Goal: Task Accomplishment & Management: Use online tool/utility

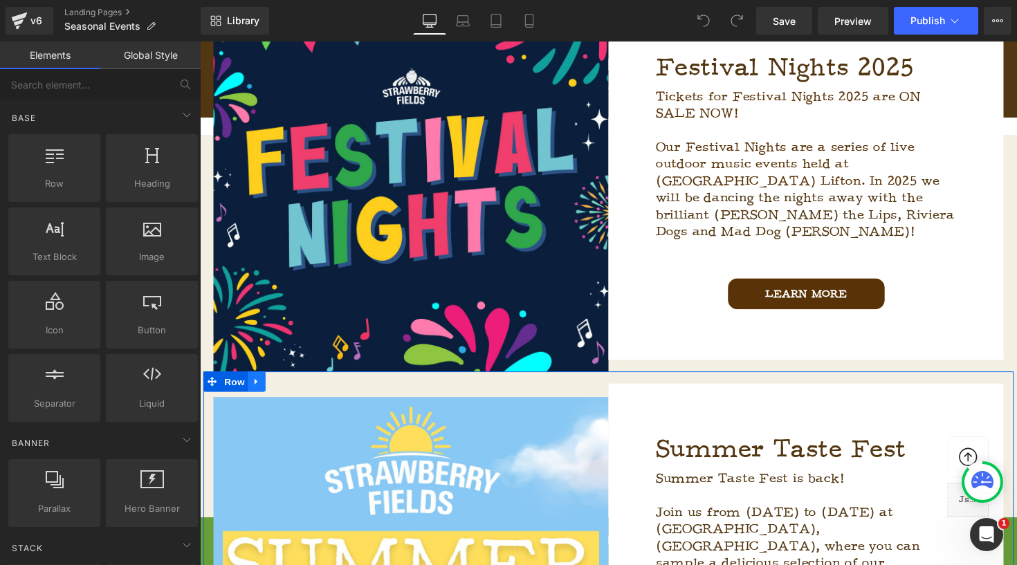
click at [257, 385] on icon at bounding box center [258, 390] width 10 height 10
click at [291, 393] on icon at bounding box center [294, 390] width 10 height 10
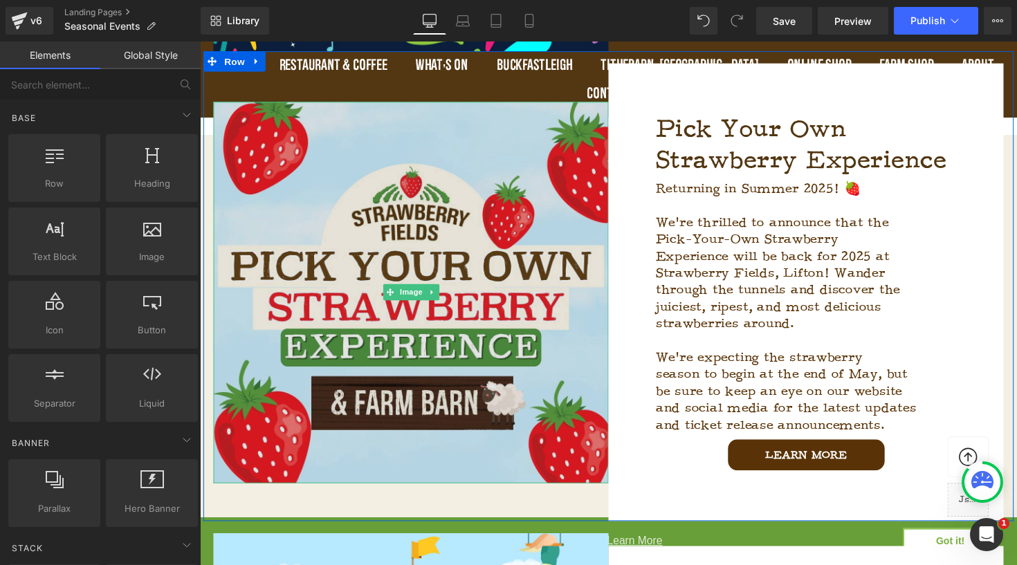
scroll to position [766, 0]
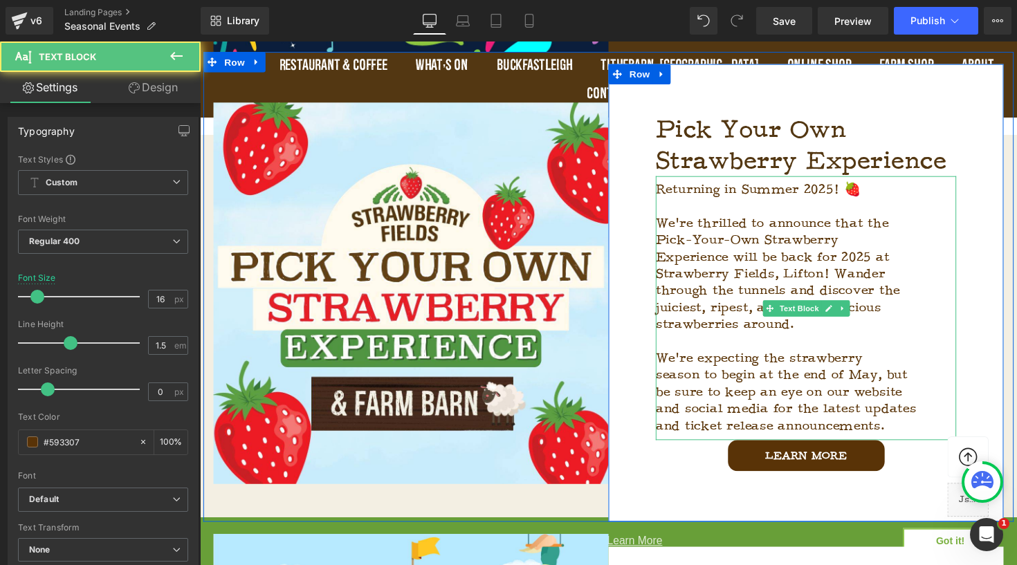
click at [839, 211] on p at bounding box center [821, 210] width 308 height 17
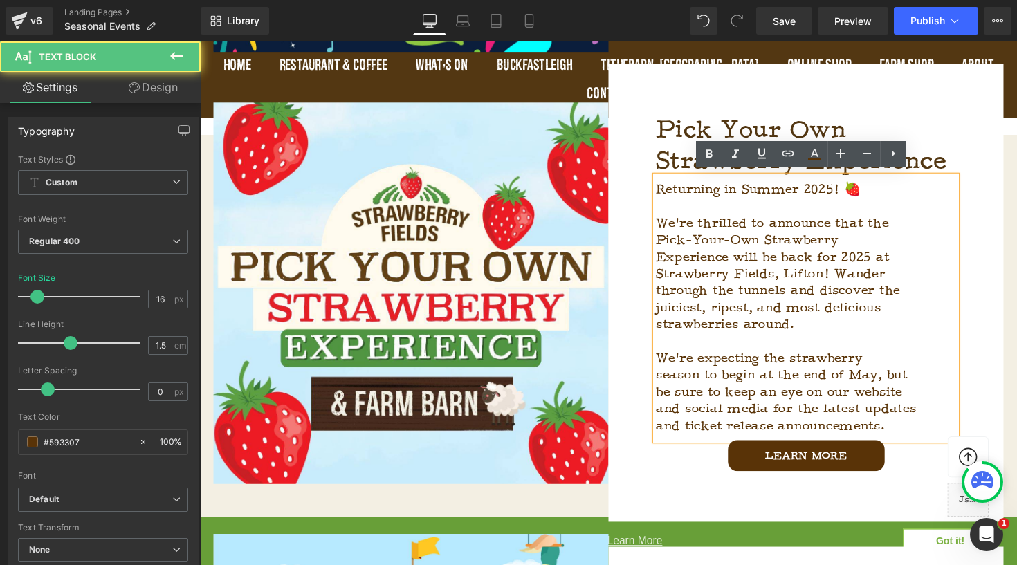
click at [906, 435] on p "and ticket release announcements." at bounding box center [821, 435] width 308 height 17
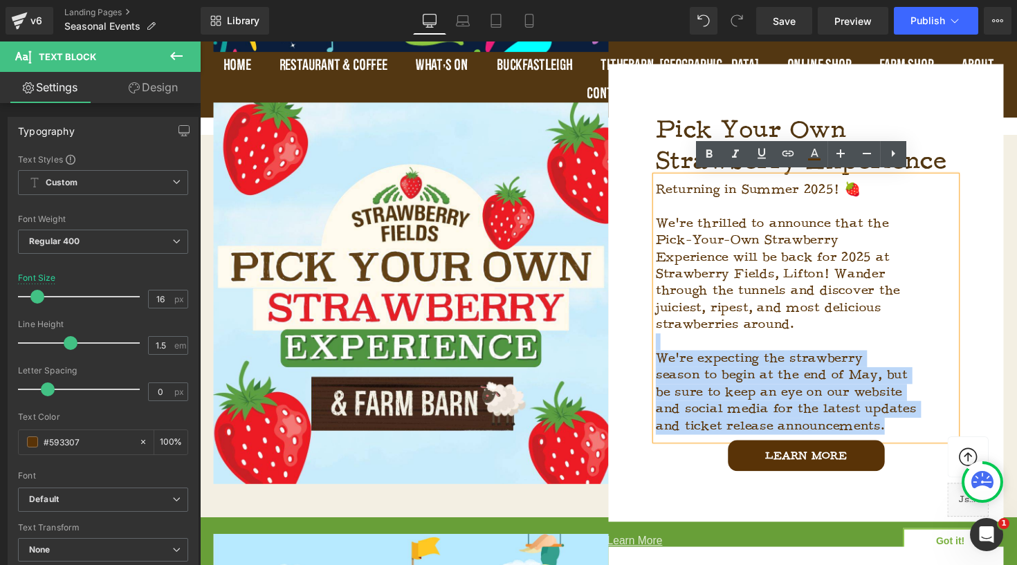
drag, startPoint x: 906, startPoint y: 435, endPoint x: 673, endPoint y: 347, distance: 249.2
click at [673, 347] on div "Returning in Summer 2025! 🍓 We're thrilled to announce that the Pick-Your-Own S…" at bounding box center [821, 314] width 308 height 271
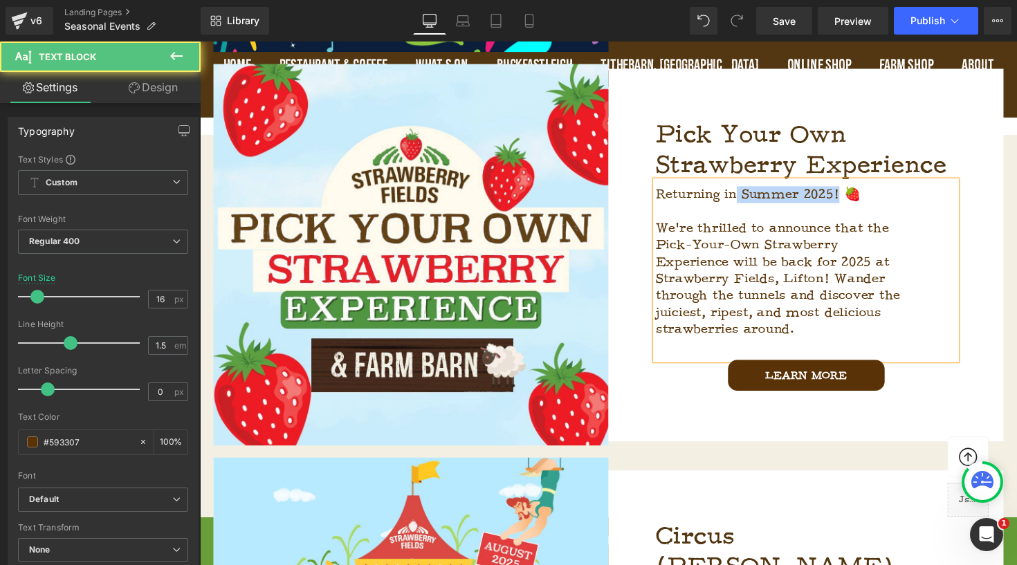
drag, startPoint x: 855, startPoint y: 192, endPoint x: 751, endPoint y: 195, distance: 103.8
click at [751, 195] on span "Returning in Summer 2025! 🍓" at bounding box center [772, 198] width 210 height 17
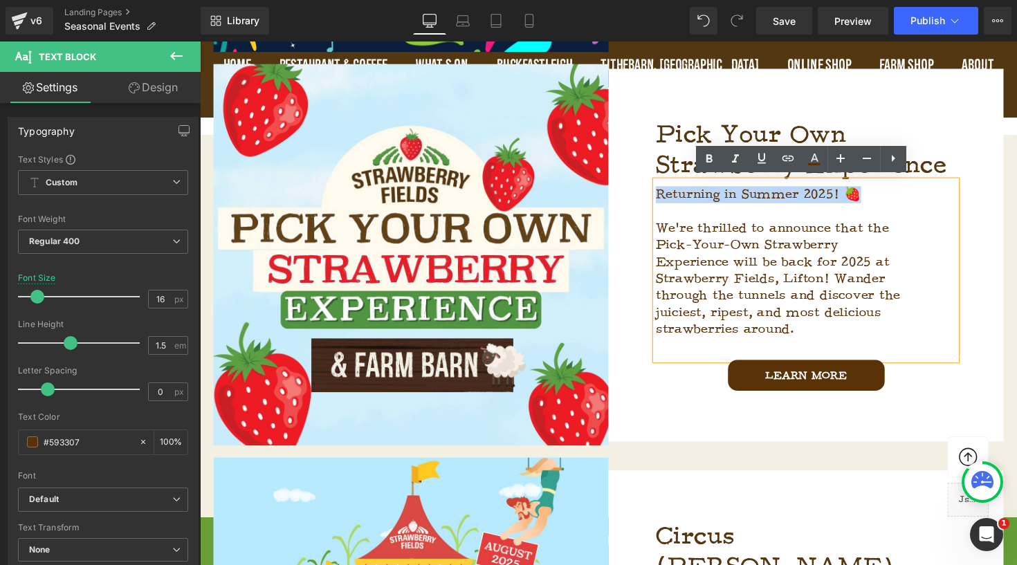
drag, startPoint x: 882, startPoint y: 192, endPoint x: 654, endPoint y: 192, distance: 228.3
click at [654, 192] on div "Pick Your Own Strawberry Experience Heading Returning in Summer 2025! 🍓 We're t…" at bounding box center [821, 260] width 405 height 382
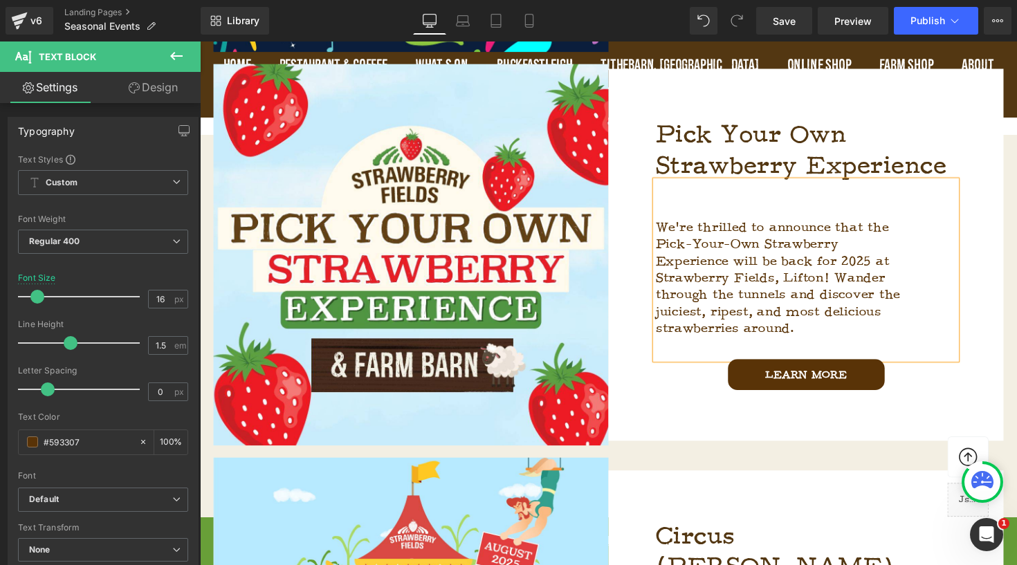
click at [678, 212] on p at bounding box center [821, 214] width 308 height 17
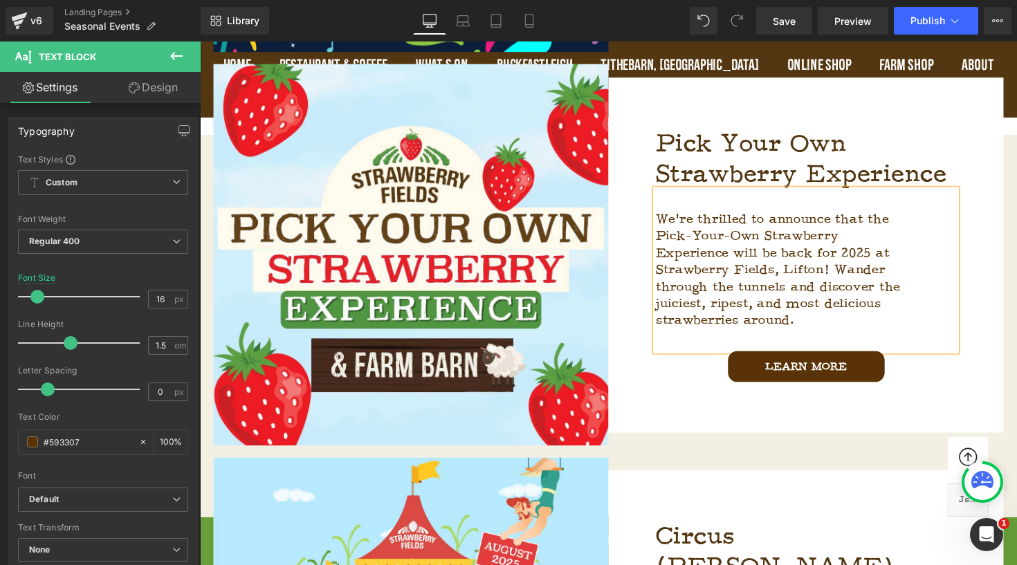
click at [670, 217] on span "We're thrilled to announce that the" at bounding box center [786, 223] width 239 height 17
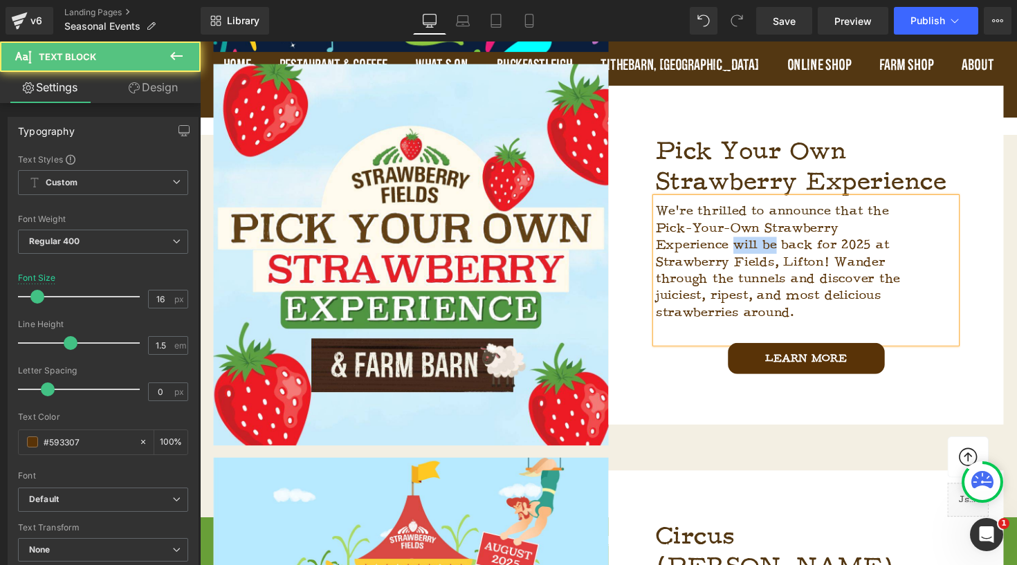
drag, startPoint x: 791, startPoint y: 243, endPoint x: 742, endPoint y: 243, distance: 48.4
click at [742, 243] on span "Experience will be back for 2025 at" at bounding box center [786, 249] width 239 height 17
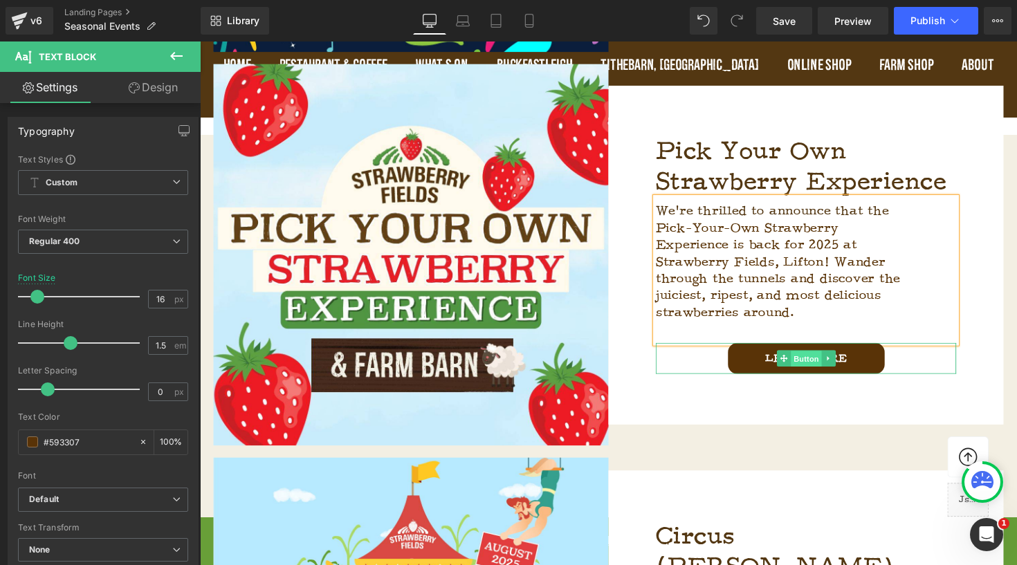
click at [817, 365] on span "Button" at bounding box center [821, 366] width 32 height 17
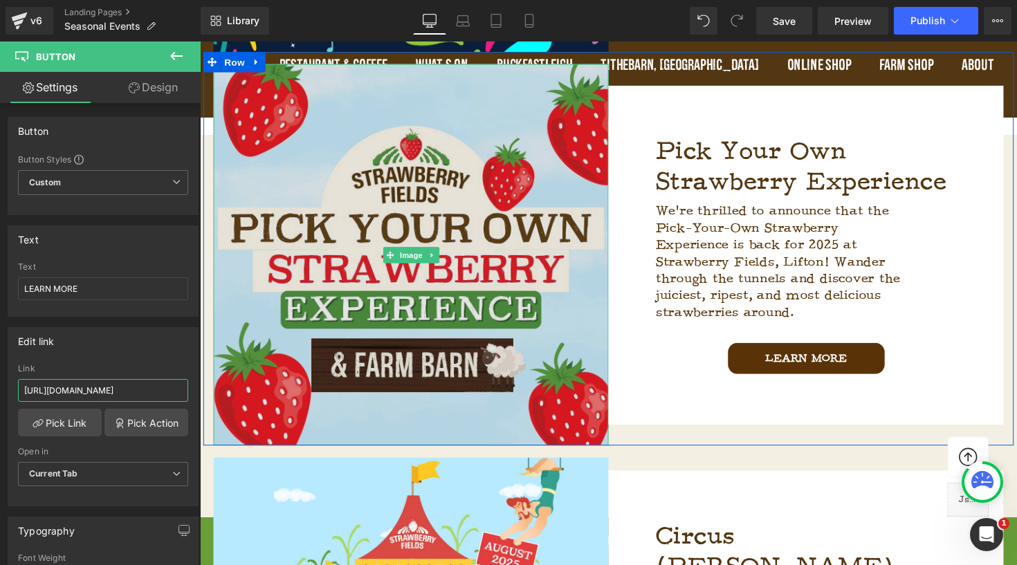
drag, startPoint x: 226, startPoint y: 430, endPoint x: 239, endPoint y: 407, distance: 26.9
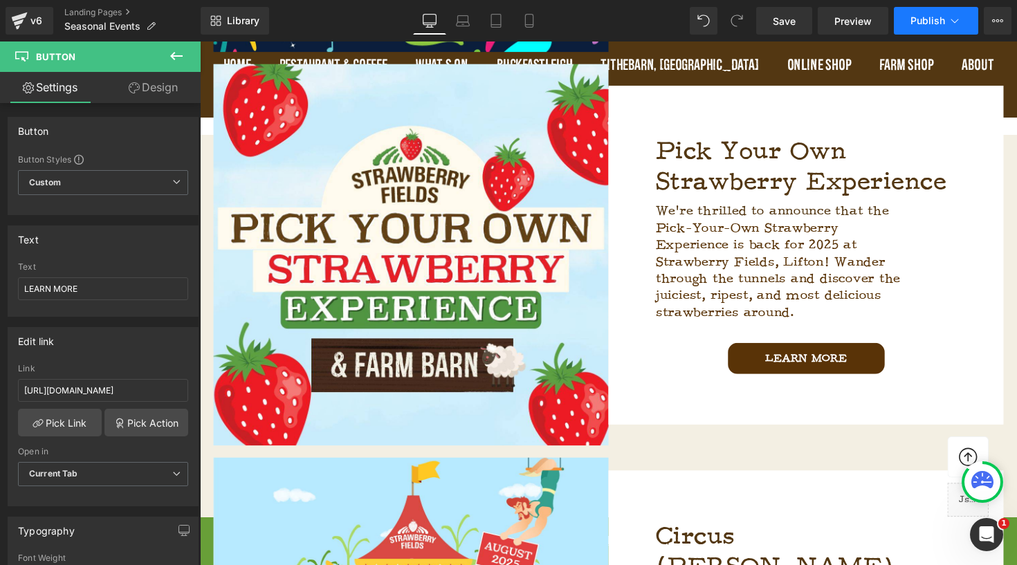
click at [925, 23] on span "Publish" at bounding box center [928, 20] width 35 height 11
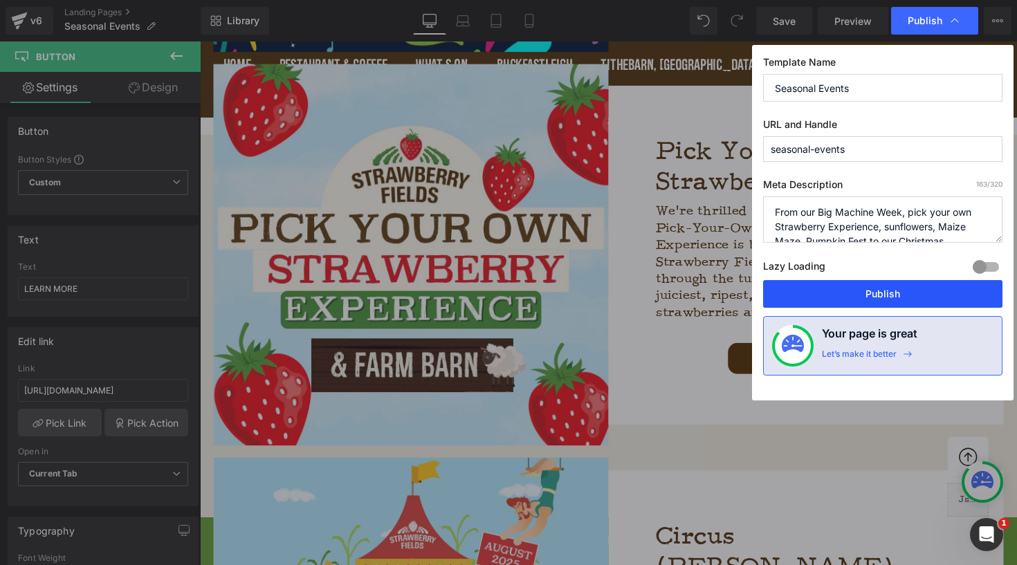
click at [917, 297] on button "Publish" at bounding box center [882, 294] width 239 height 28
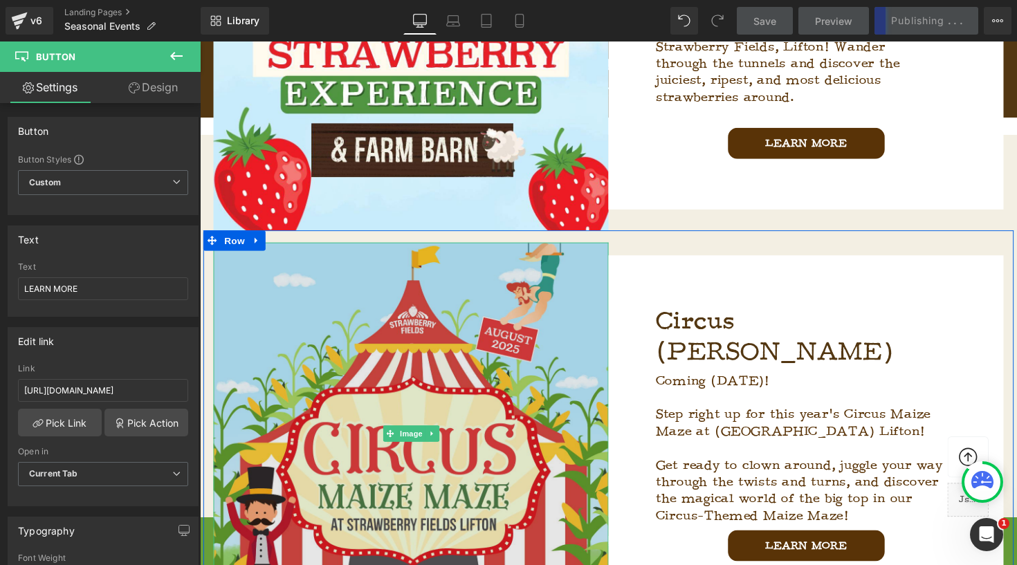
scroll to position [1013, 0]
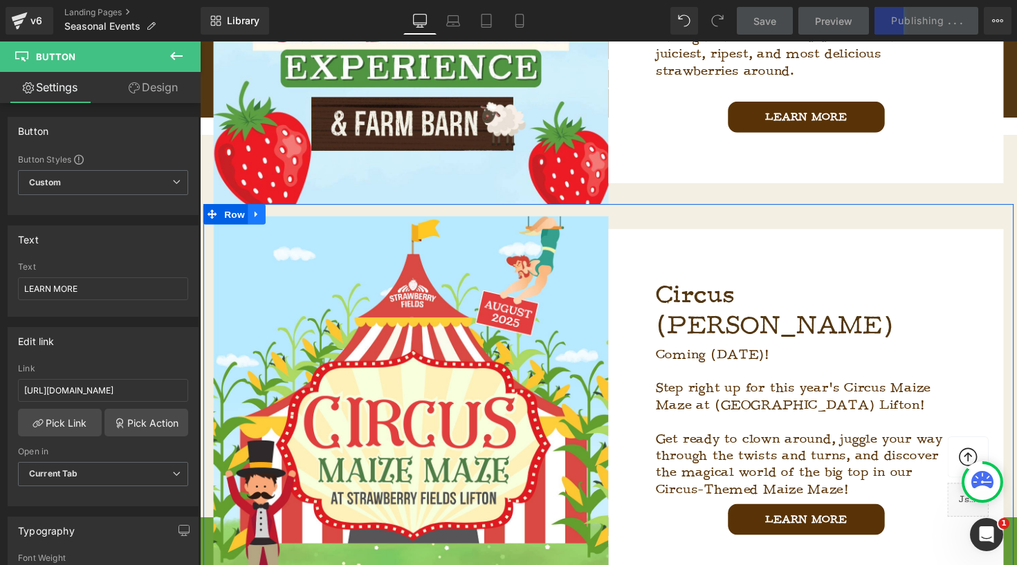
click at [257, 214] on icon at bounding box center [258, 219] width 10 height 10
click at [292, 223] on link at bounding box center [294, 218] width 18 height 21
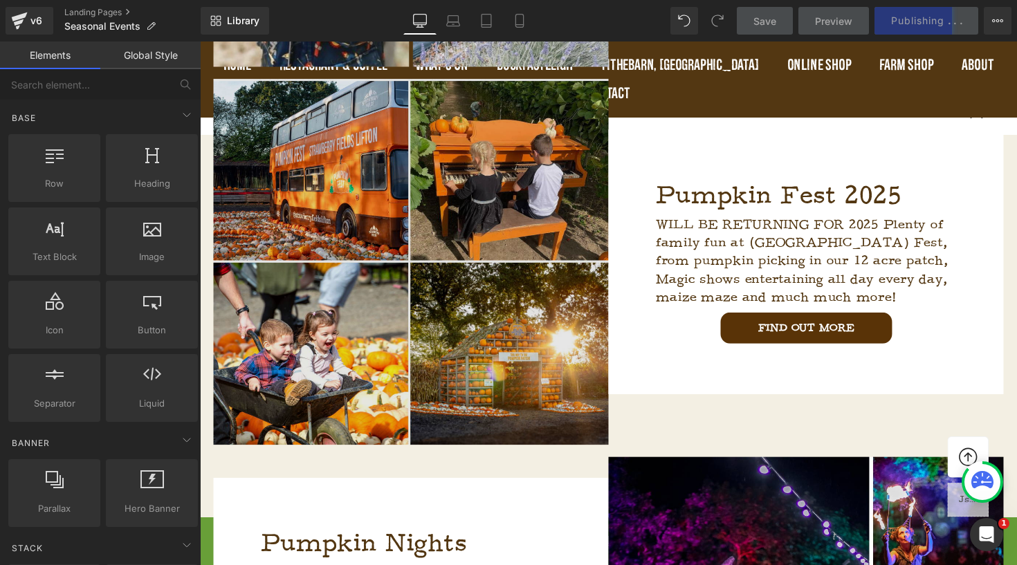
scroll to position [1551, 0]
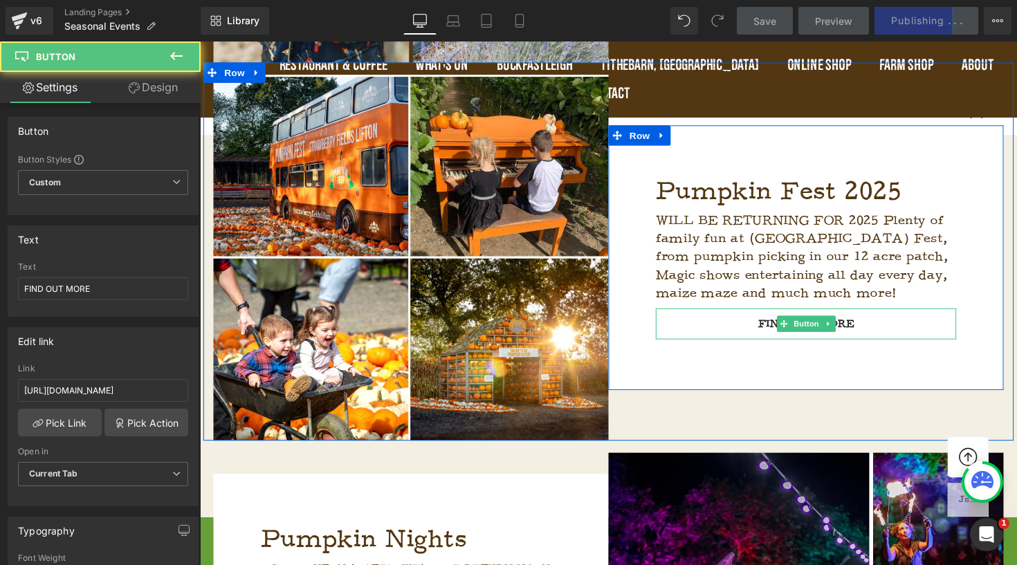
click at [858, 331] on span "FIND OUT MORE" at bounding box center [821, 330] width 98 height 13
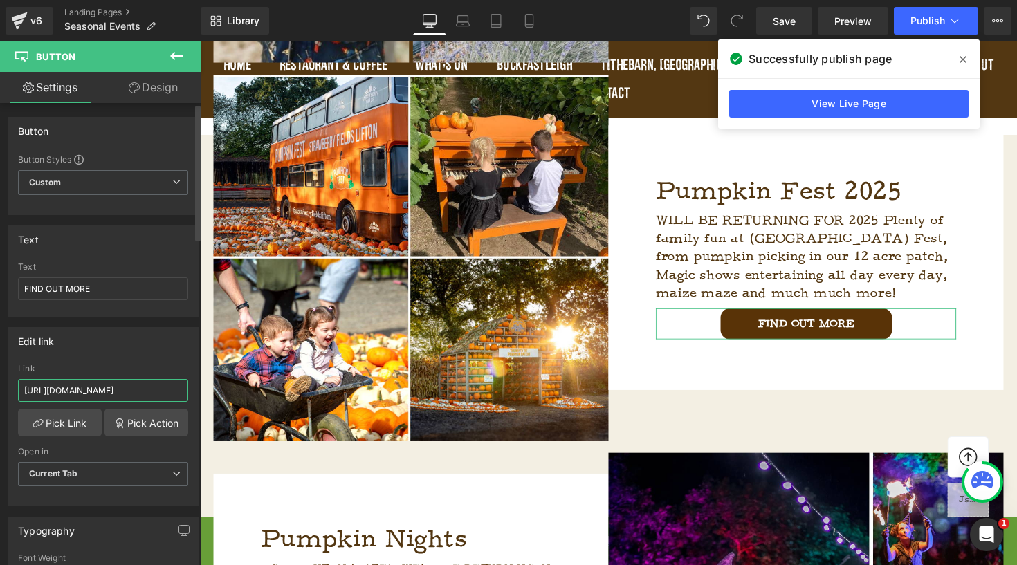
drag, startPoint x: 23, startPoint y: 397, endPoint x: 93, endPoint y: 394, distance: 70.7
click at [95, 394] on input "[URL][DOMAIN_NAME]" at bounding box center [103, 390] width 170 height 23
drag, startPoint x: 23, startPoint y: 389, endPoint x: 195, endPoint y: 393, distance: 172.3
click at [195, 393] on div "Button Button Styles Custom Custom Setup Global Style Custom Setup Global Style…" at bounding box center [100, 337] width 201 height 468
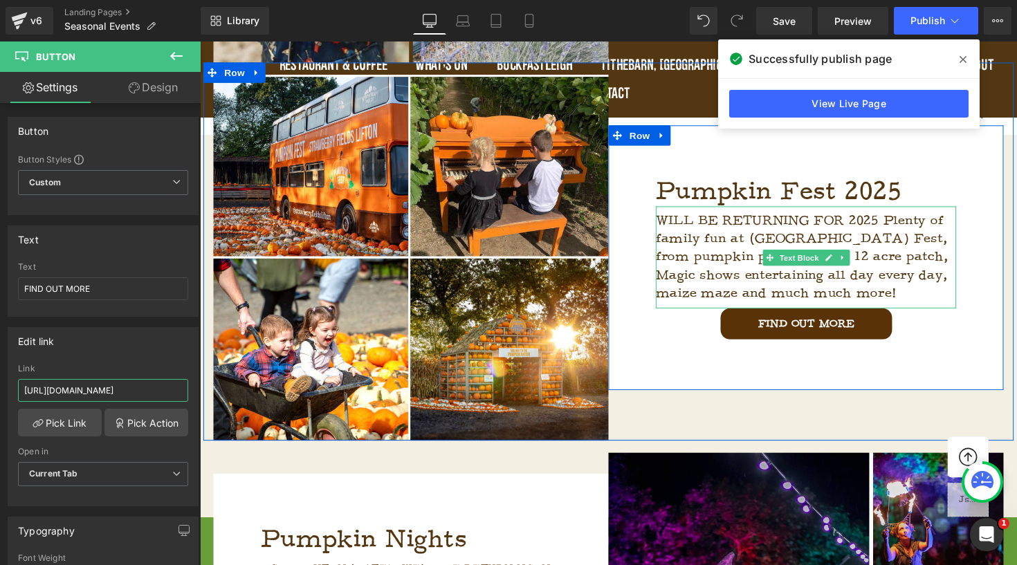
click at [949, 282] on span "WILL BE RETURNING FOR 2025 Plenty of family fun at [GEOGRAPHIC_DATA] Fest, from…" at bounding box center [816, 262] width 299 height 91
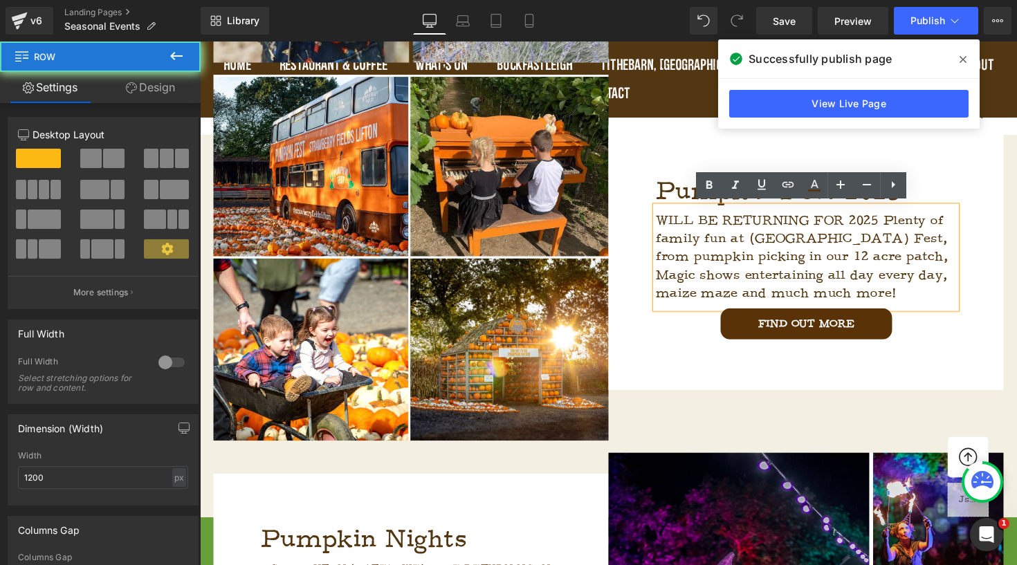
click at [976, 327] on div "Pumpkin Fest 2025 Heading WILL BE RETURNING FOR 2025 Plenty of family fun at [G…" at bounding box center [821, 263] width 405 height 272
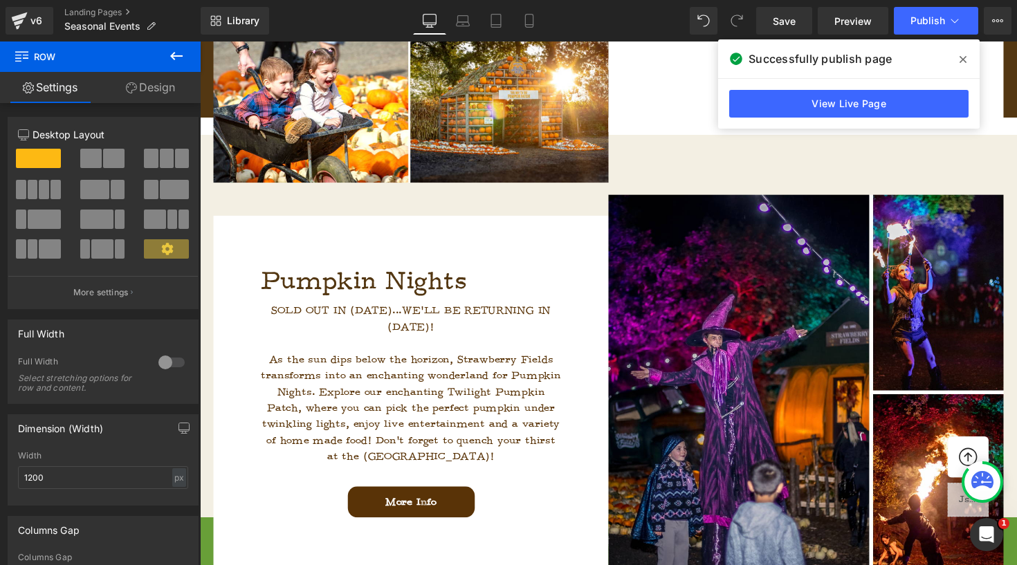
scroll to position [1867, 0]
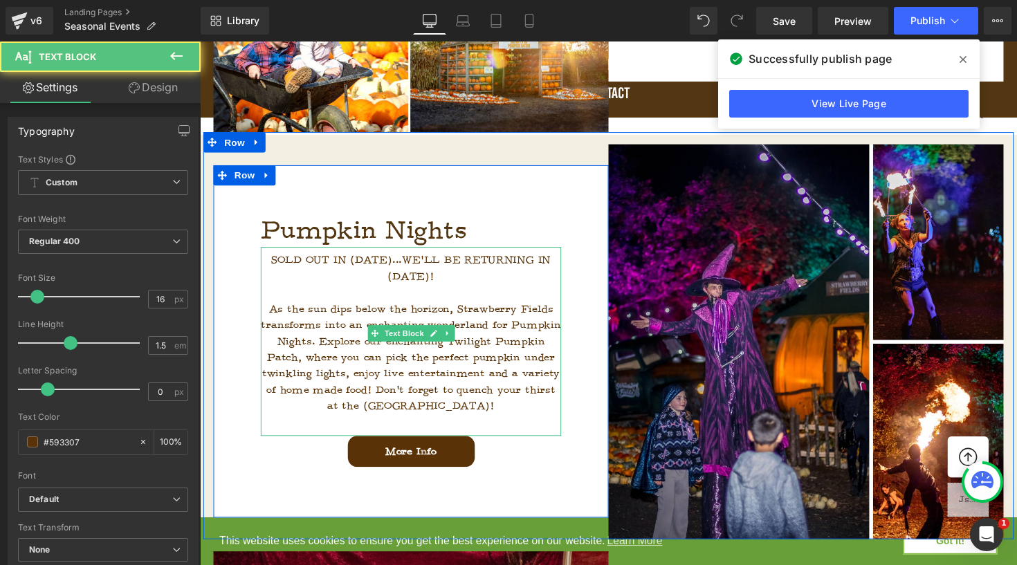
click at [413, 293] on span at bounding box center [416, 298] width 7 height 13
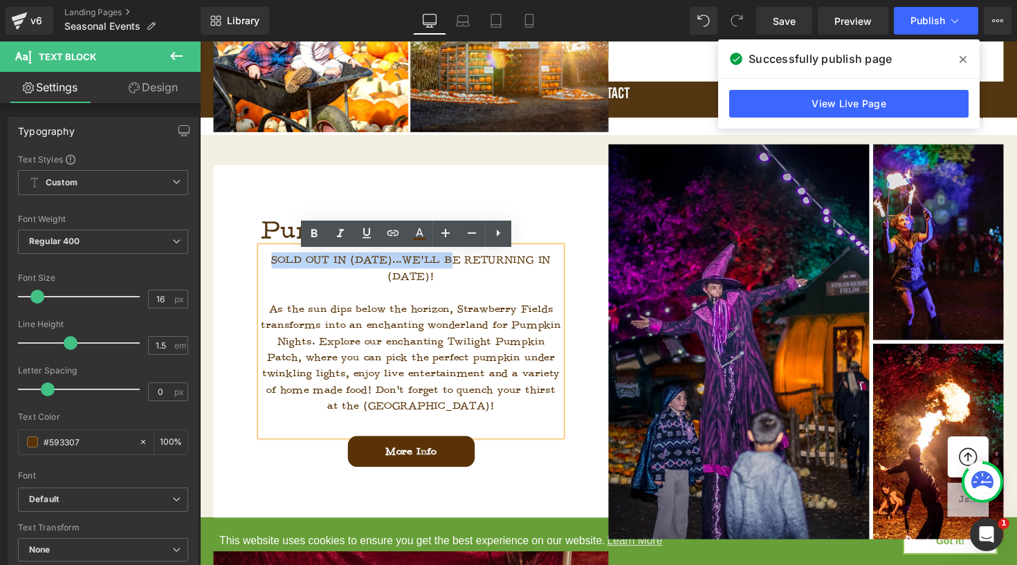
drag, startPoint x: 440, startPoint y: 273, endPoint x: 260, endPoint y: 268, distance: 179.9
click at [262, 268] on div "SOLD OUT IN [DATE]...WE'LL BE RETURNING IN [DATE]!" at bounding box center [416, 273] width 308 height 33
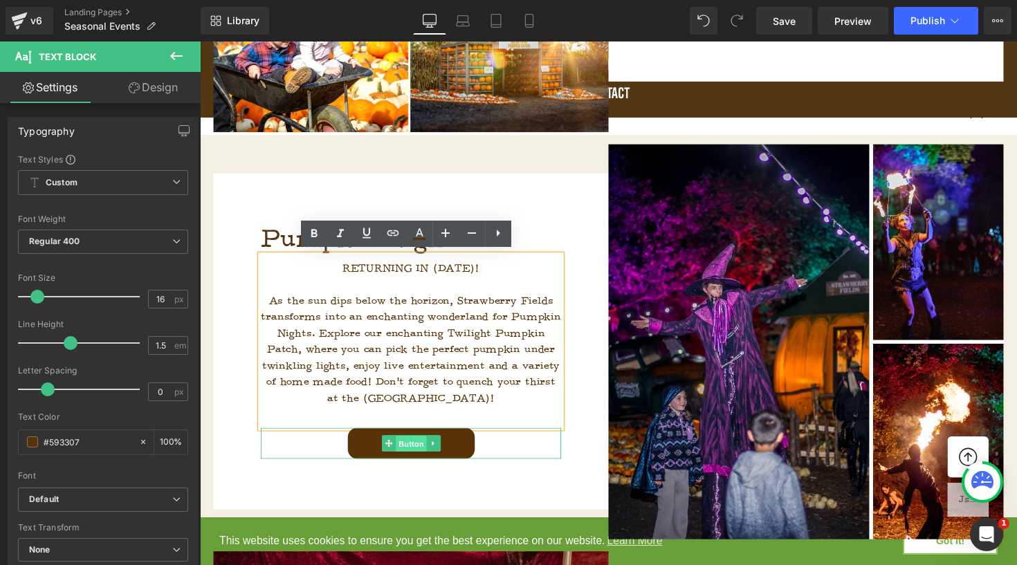
click at [427, 446] on span "Button" at bounding box center [417, 454] width 32 height 17
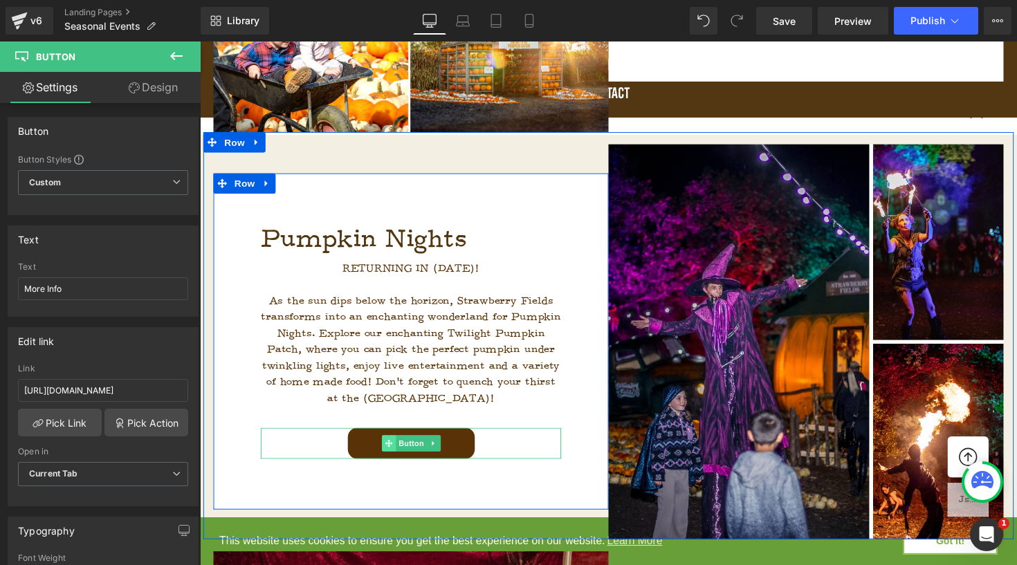
click at [386, 450] on span at bounding box center [393, 453] width 15 height 17
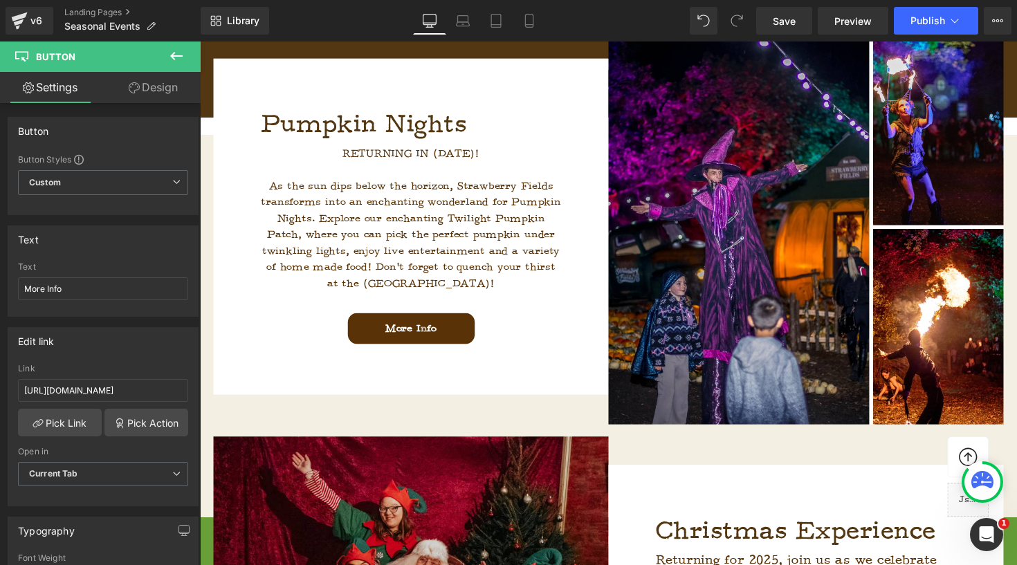
scroll to position [2004, 0]
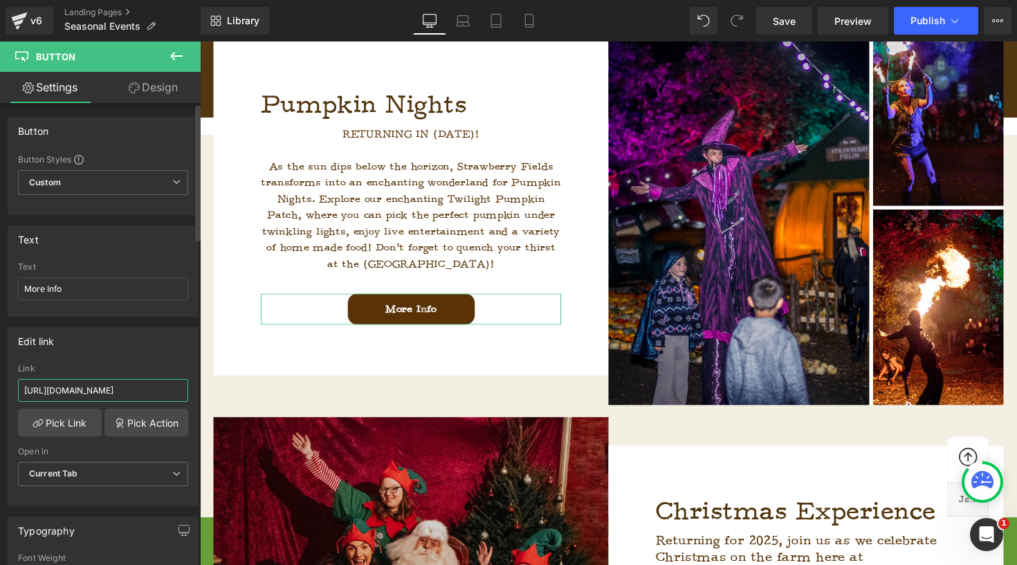
click at [84, 392] on input "[URL][DOMAIN_NAME]" at bounding box center [103, 390] width 170 height 23
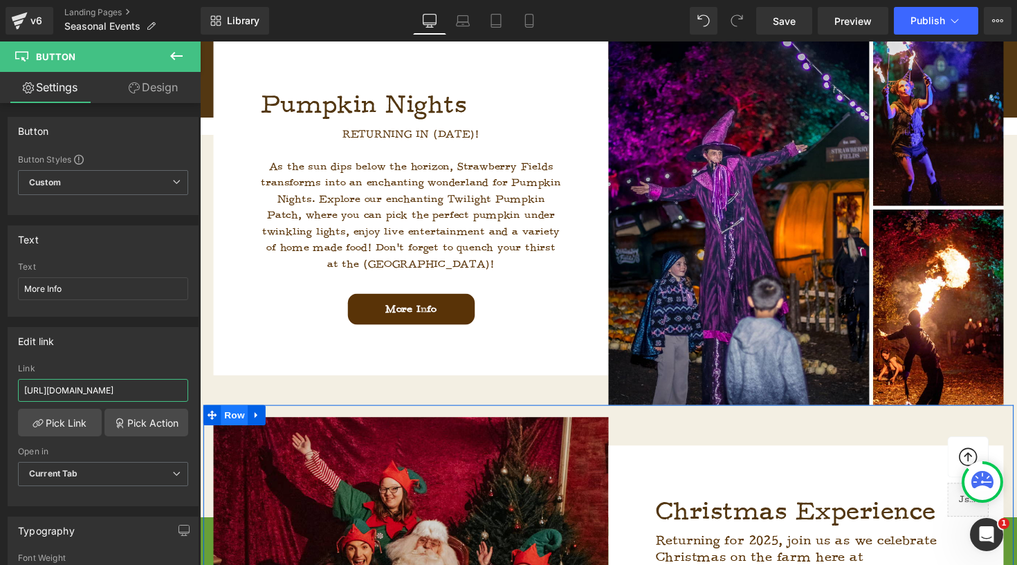
drag, startPoint x: 220, startPoint y: 434, endPoint x: 241, endPoint y: 418, distance: 26.2
type input "[URL][DOMAIN_NAME]"
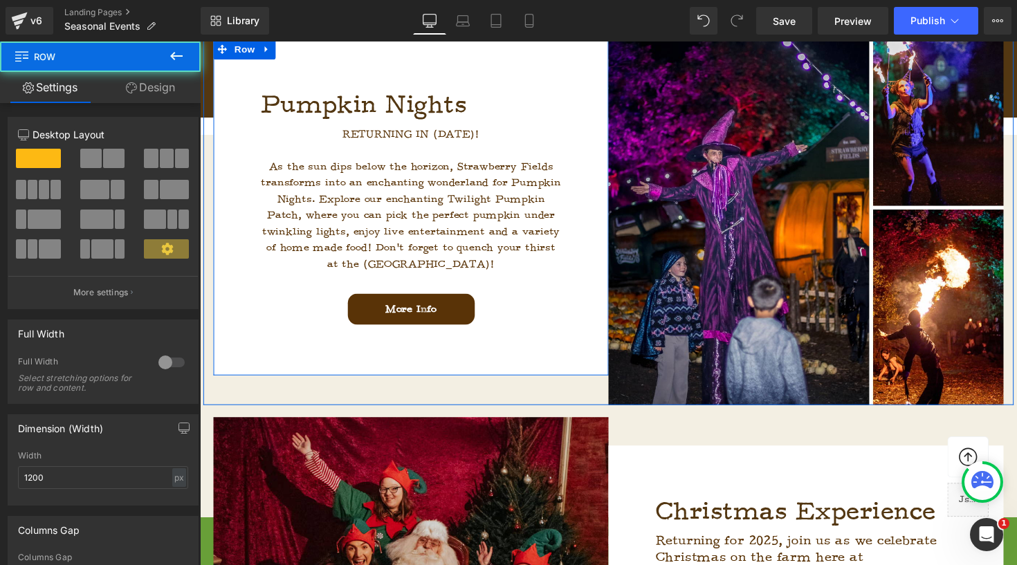
click at [574, 230] on div "Pumpkin Nights Heading RETURNING IN [DATE]! As the sun dips below the horizon, …" at bounding box center [416, 211] width 405 height 345
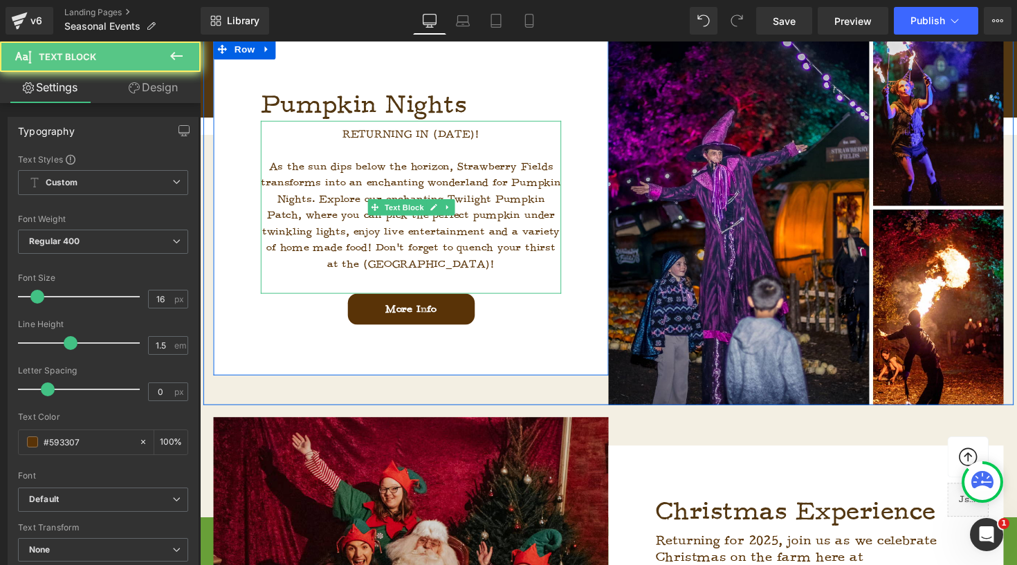
click at [499, 222] on span "As the sun dips below the horizon, Strawberry Fields transforms into an enchant…" at bounding box center [416, 219] width 307 height 113
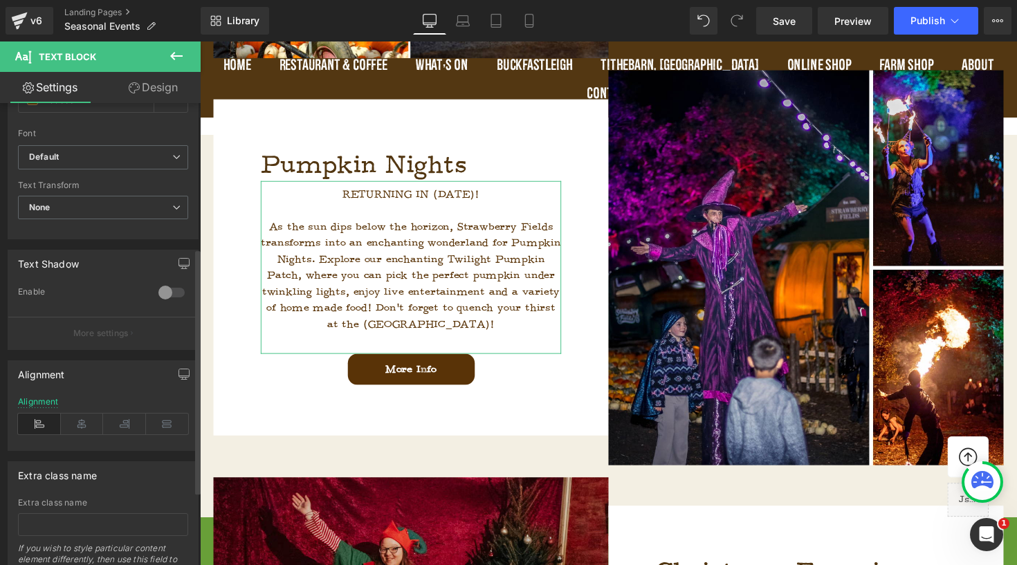
scroll to position [352, 0]
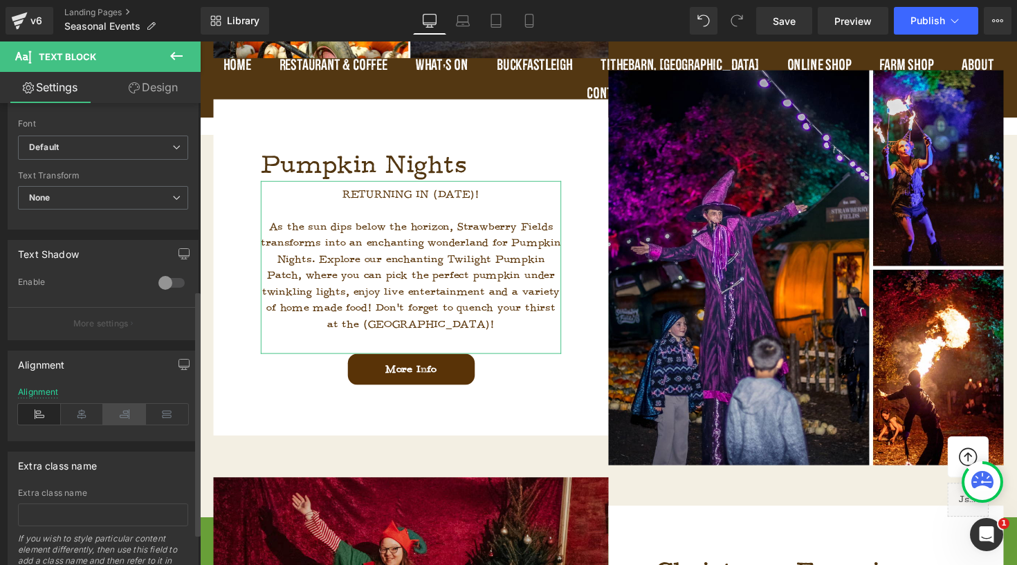
click at [129, 413] on icon at bounding box center [124, 414] width 43 height 21
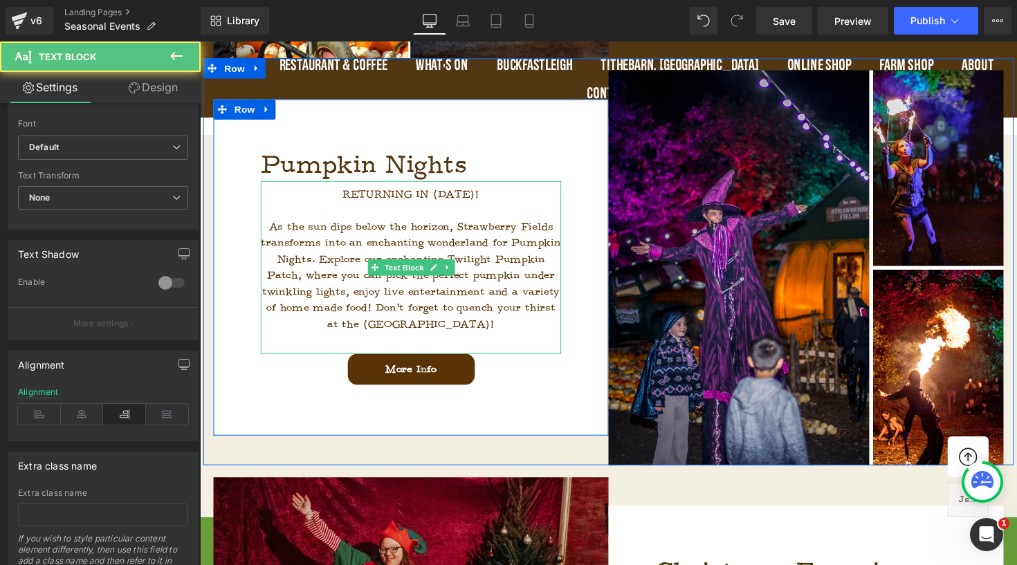
click at [538, 275] on span "As the sun dips below the horizon, Strawberry Fields transforms into an enchant…" at bounding box center [416, 281] width 307 height 113
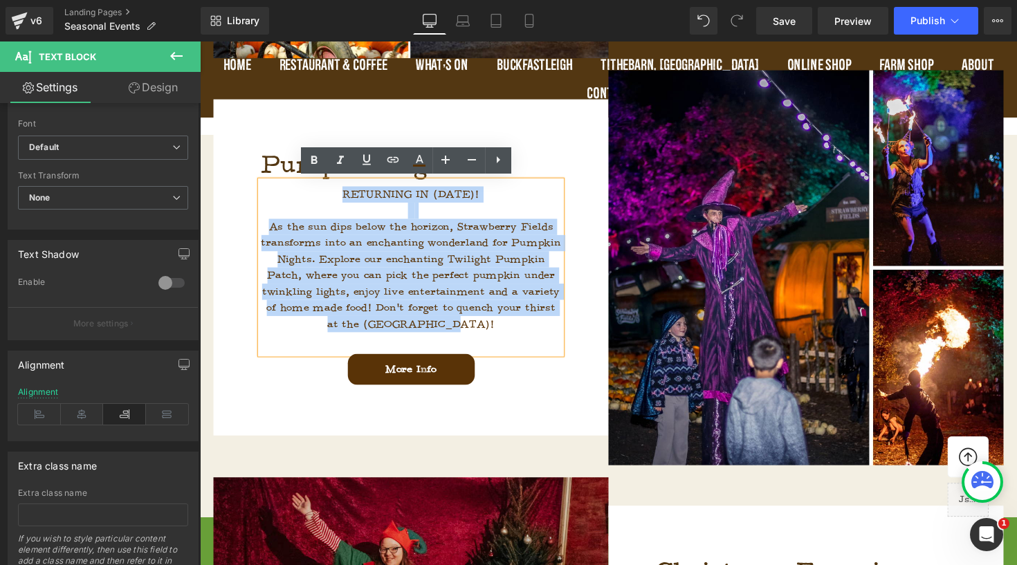
drag, startPoint x: 489, startPoint y: 337, endPoint x: 299, endPoint y: 196, distance: 236.5
click at [299, 196] on div "RETURNING IN [DATE]! As the sun dips below the horizon, Strawberry Fields trans…" at bounding box center [416, 273] width 308 height 177
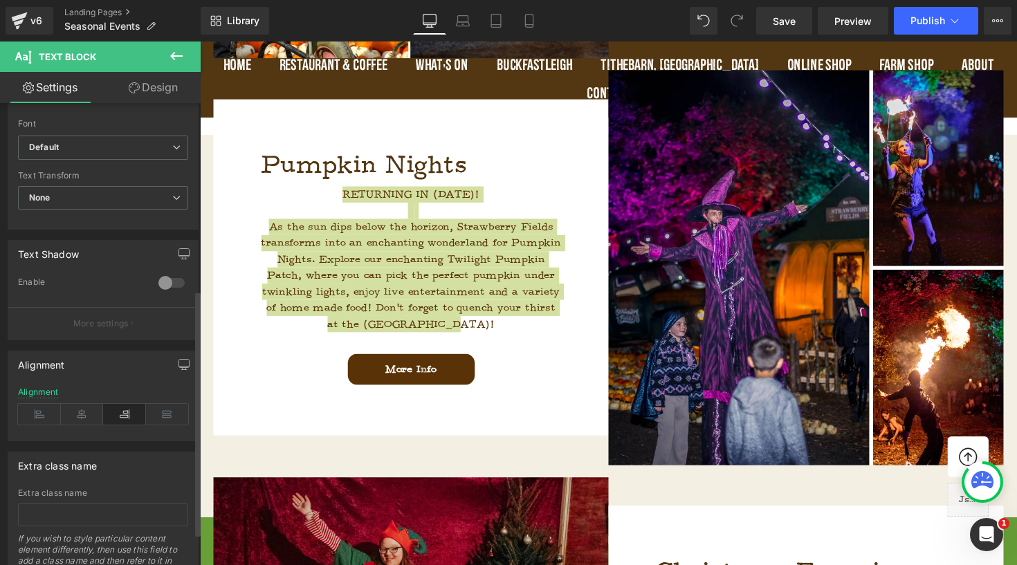
click at [125, 421] on icon at bounding box center [124, 414] width 43 height 21
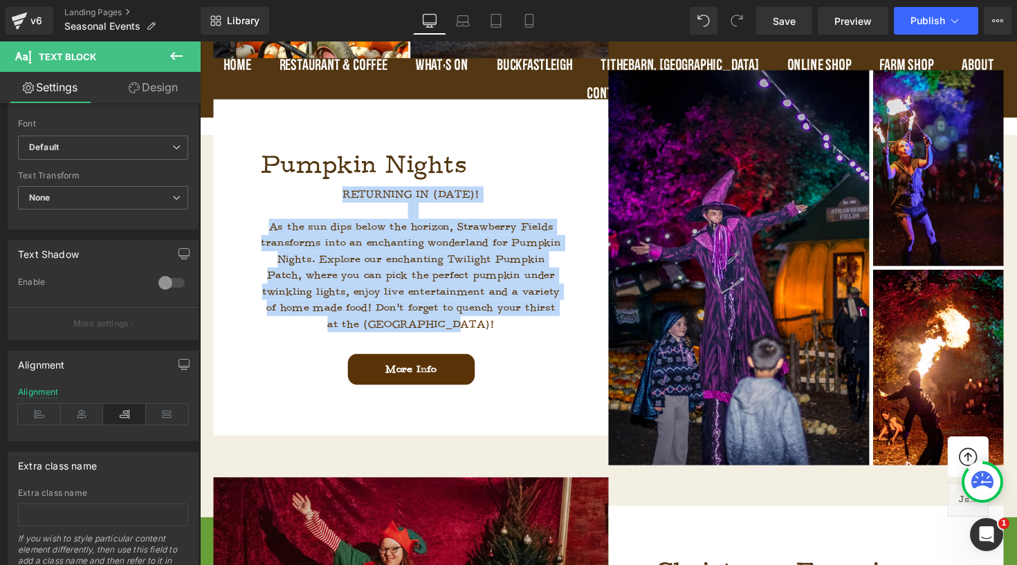
click at [484, 298] on span "As the sun dips below the horizon, Strawberry Fields transforms into an enchant…" at bounding box center [416, 281] width 307 height 113
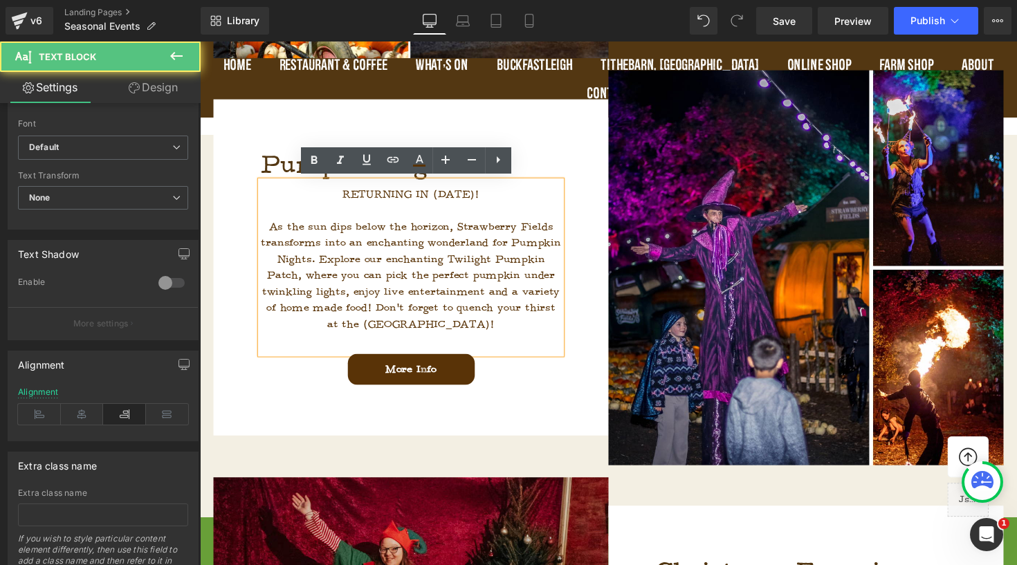
click at [343, 196] on div "RETURNING IN [DATE]!" at bounding box center [416, 198] width 308 height 17
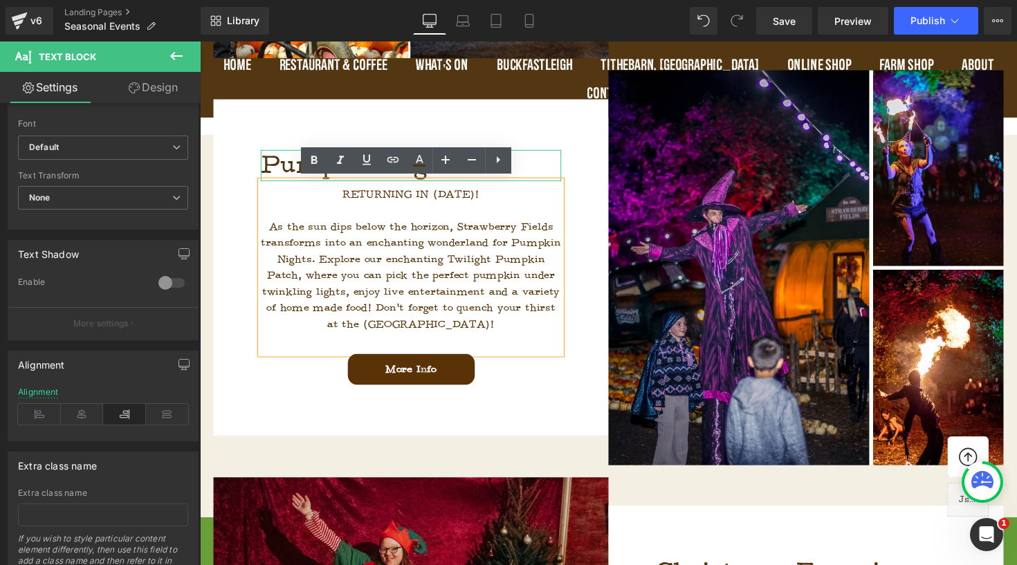
click at [263, 168] on div "Pumpkin Nights" at bounding box center [416, 169] width 308 height 32
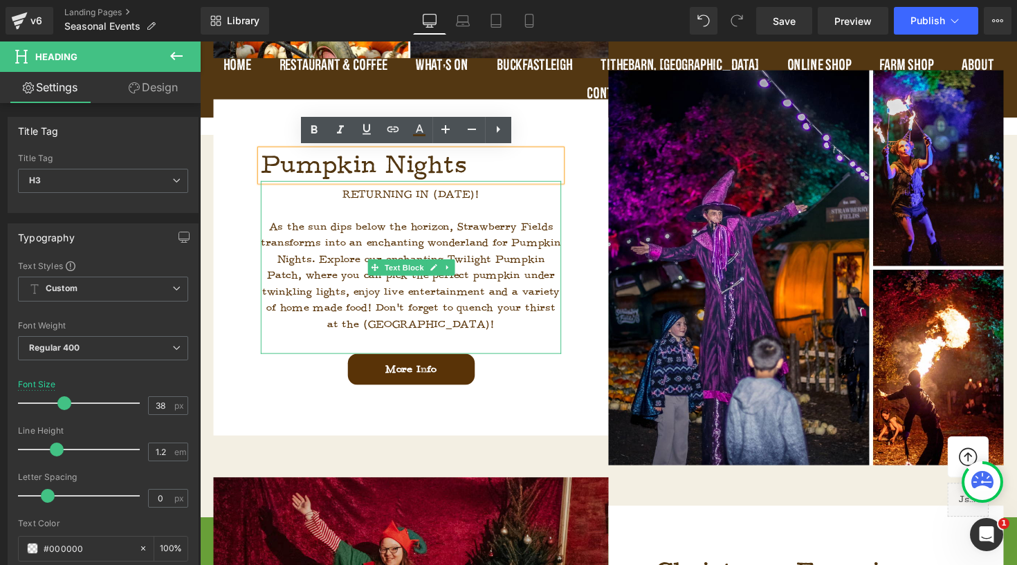
click at [338, 203] on div "RETURNING IN [DATE]!" at bounding box center [416, 198] width 308 height 17
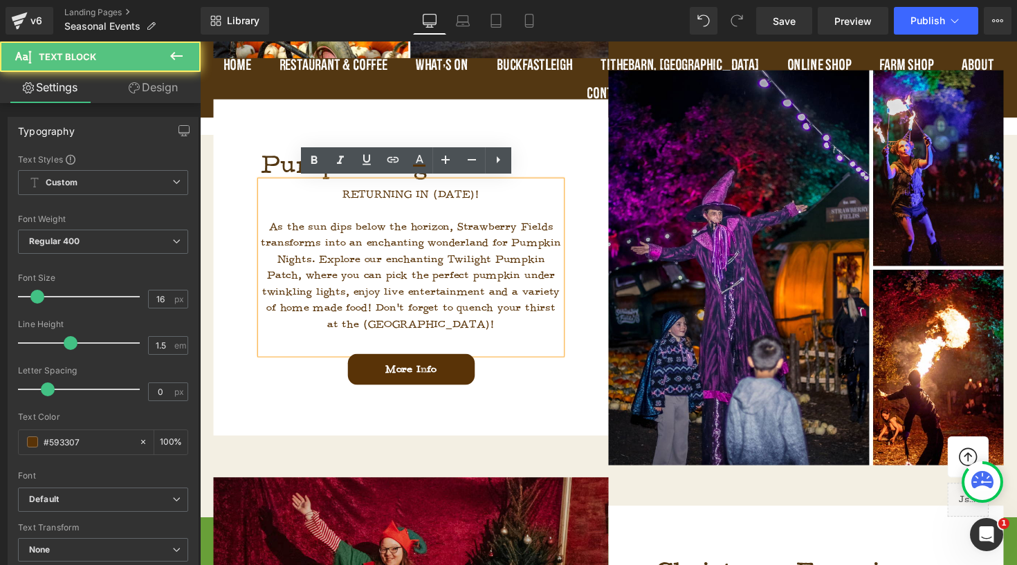
click at [351, 198] on div "RETURNING IN [DATE]!" at bounding box center [416, 198] width 308 height 17
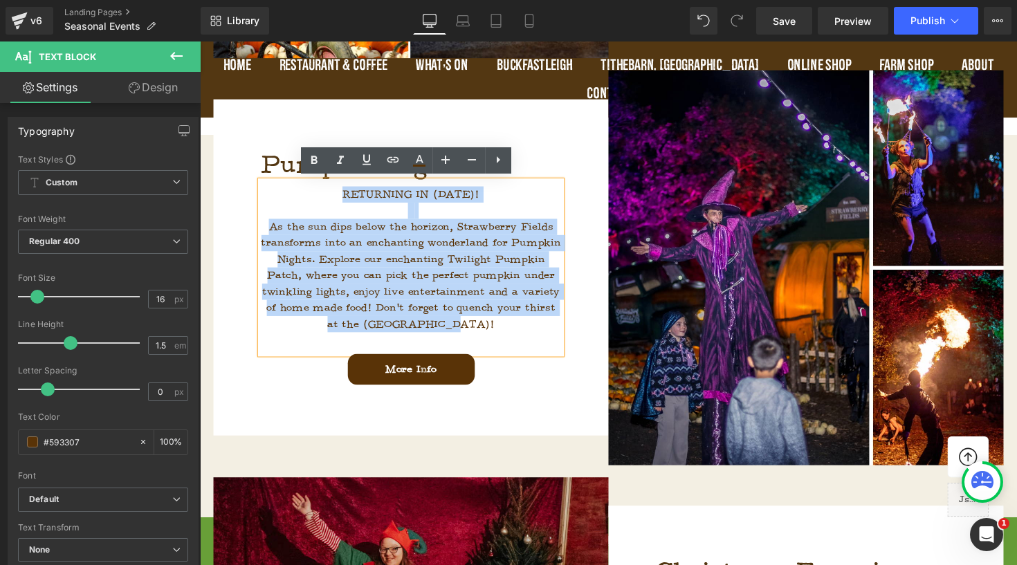
drag, startPoint x: 505, startPoint y: 334, endPoint x: 319, endPoint y: 195, distance: 232.3
click at [319, 195] on div "RETURNING IN [DATE]! As the sun dips below the horizon, Strawberry Fields trans…" at bounding box center [416, 273] width 308 height 177
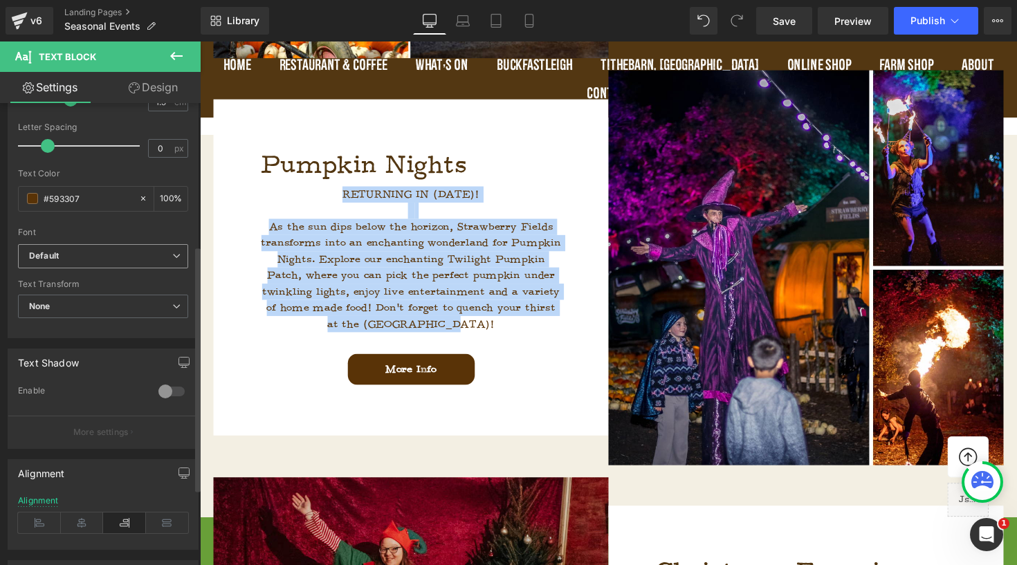
scroll to position [284, 0]
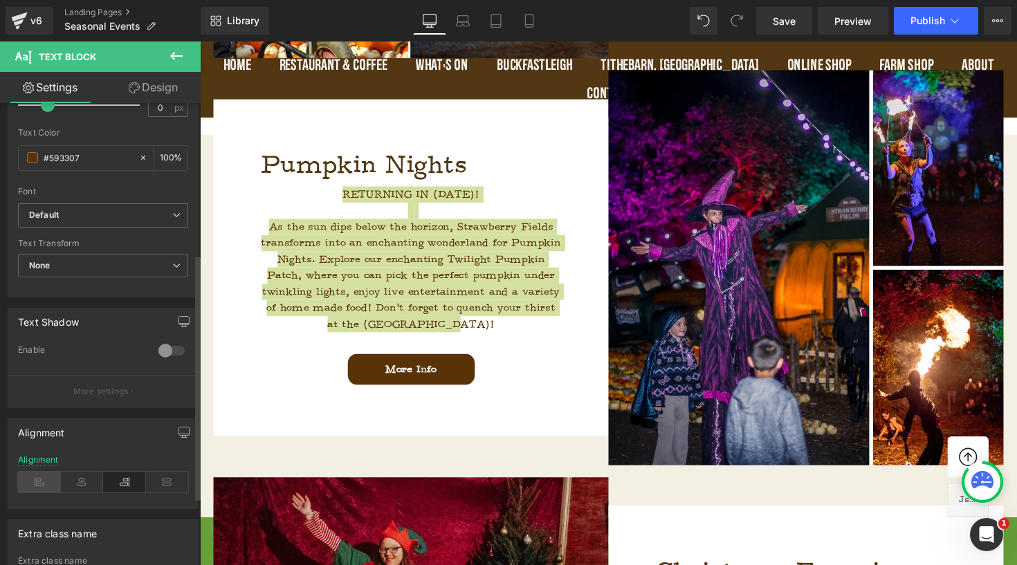
click at [51, 482] on icon at bounding box center [39, 482] width 43 height 21
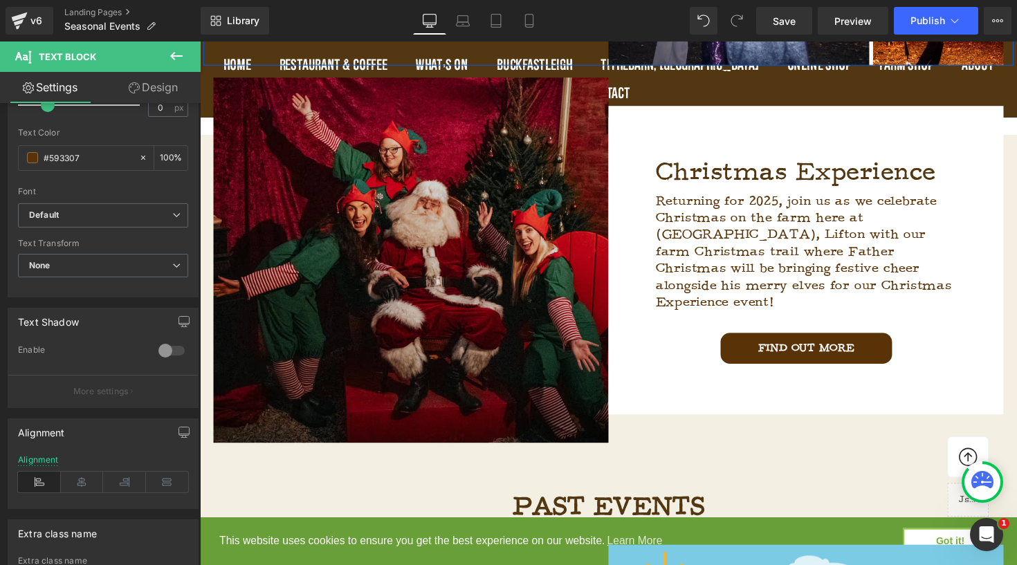
scroll to position [2363, 0]
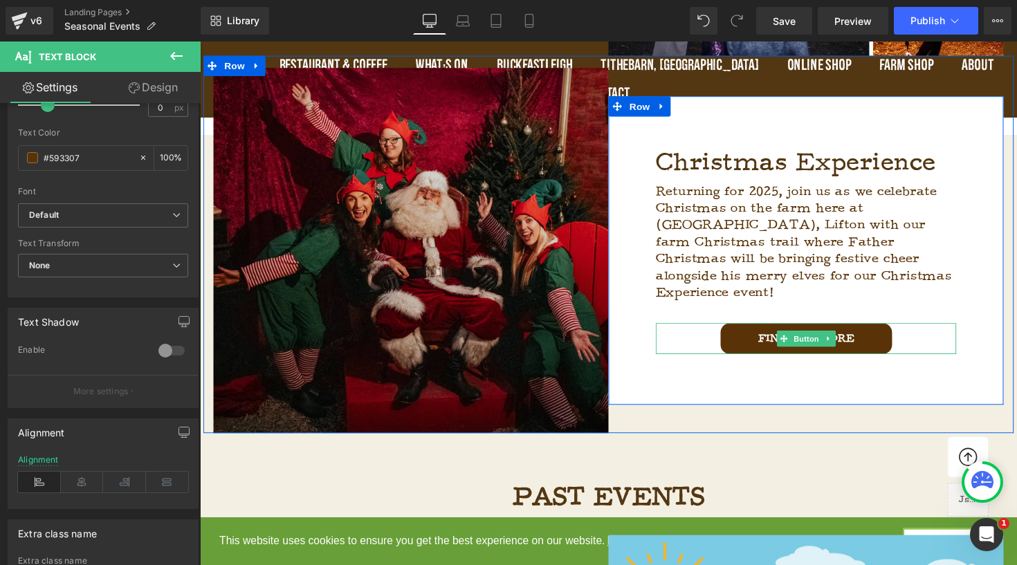
click at [675, 347] on div "FIND OUT MORE" at bounding box center [821, 346] width 308 height 32
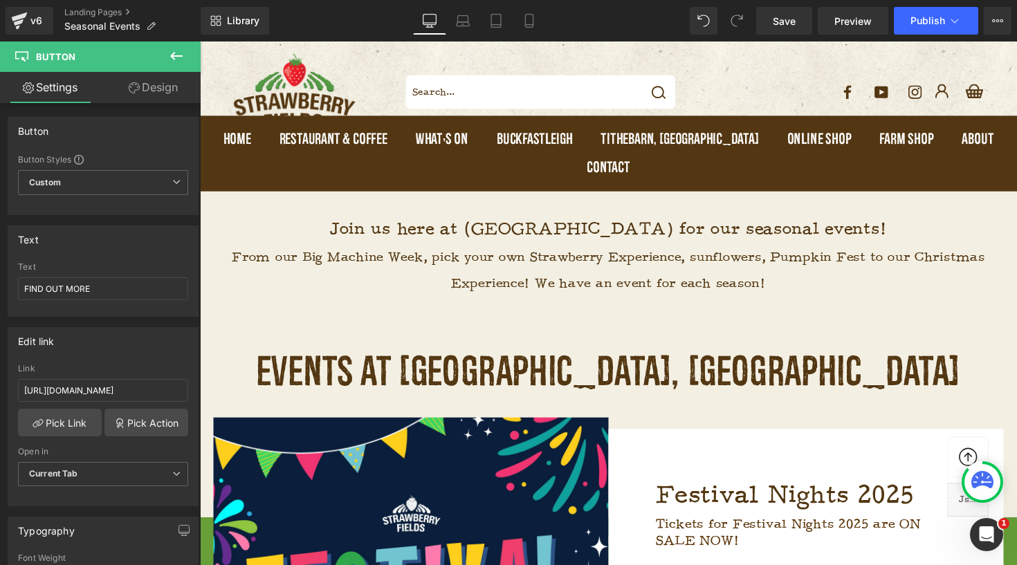
scroll to position [0, 0]
click at [925, 17] on span "Publish" at bounding box center [928, 20] width 35 height 11
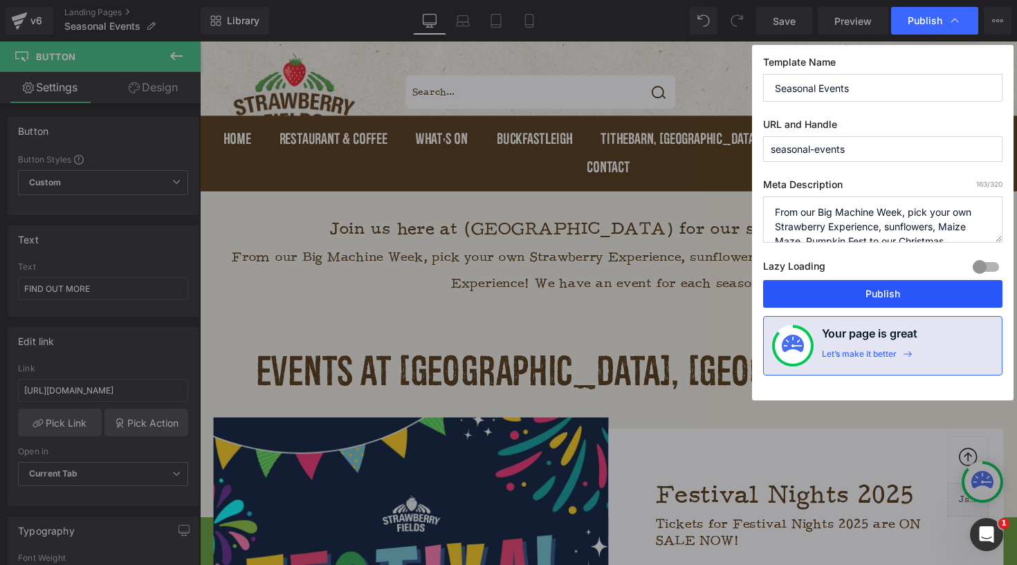
click at [892, 294] on button "Publish" at bounding box center [882, 294] width 239 height 28
